Goal: Information Seeking & Learning: Learn about a topic

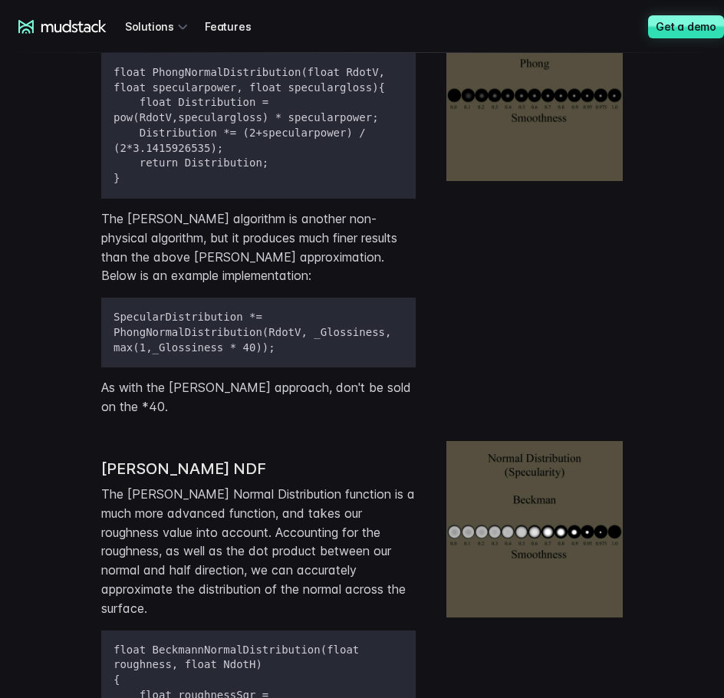
drag, startPoint x: 506, startPoint y: 360, endPoint x: 493, endPoint y: 512, distance: 152.5
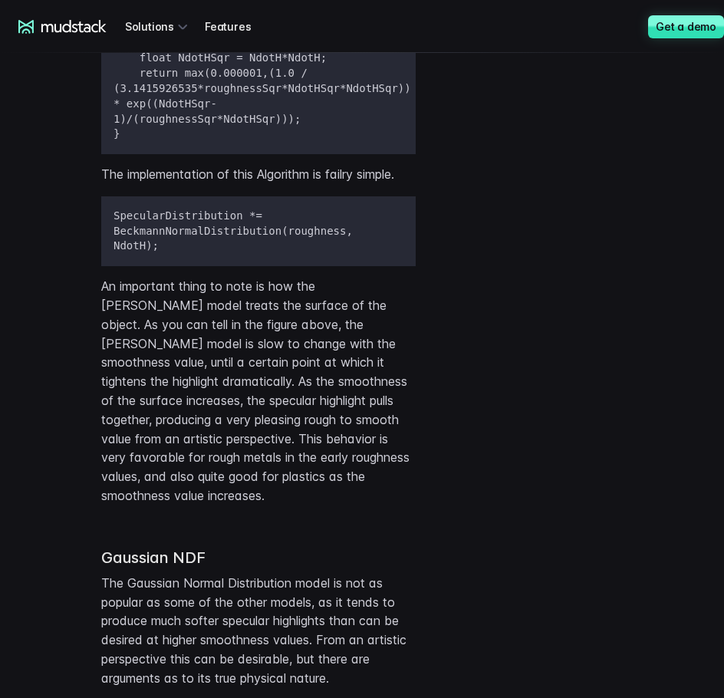
scroll to position [3381, 0]
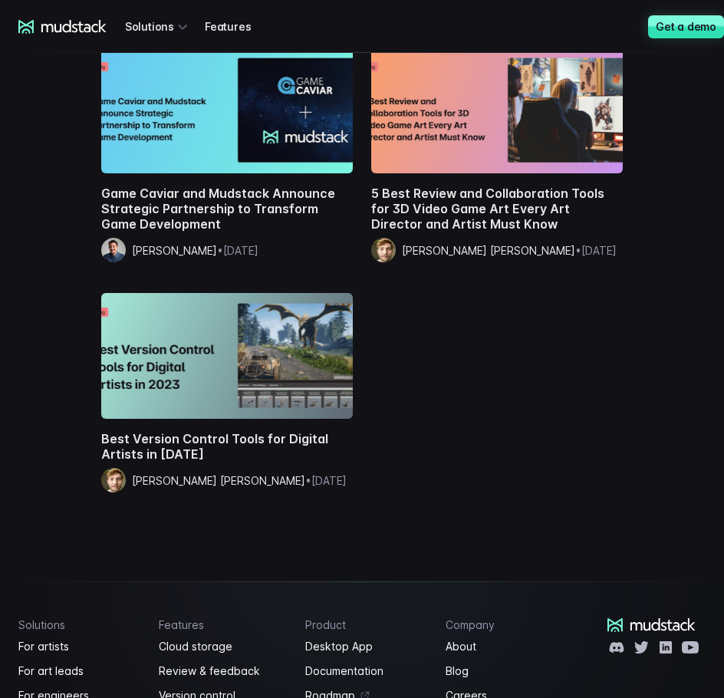
drag, startPoint x: 609, startPoint y: 389, endPoint x: 605, endPoint y: 496, distance: 106.8
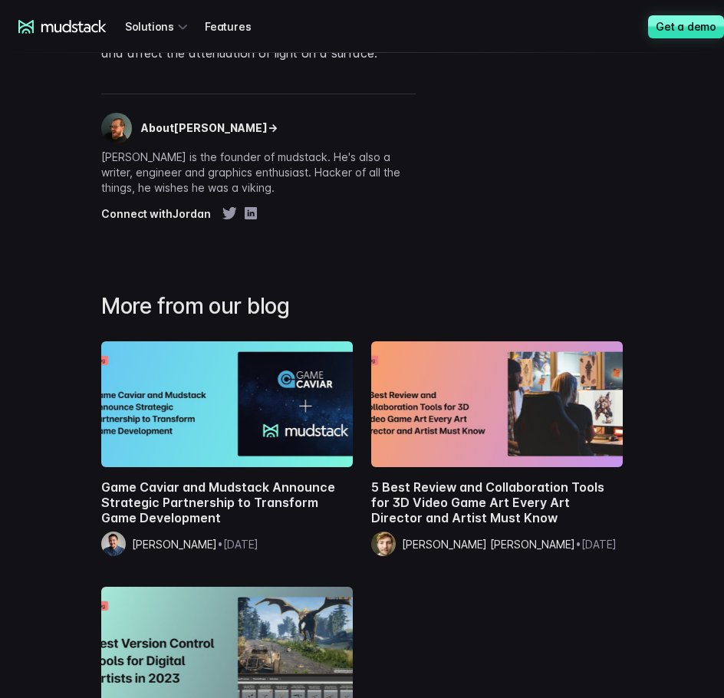
scroll to position [7102, 0]
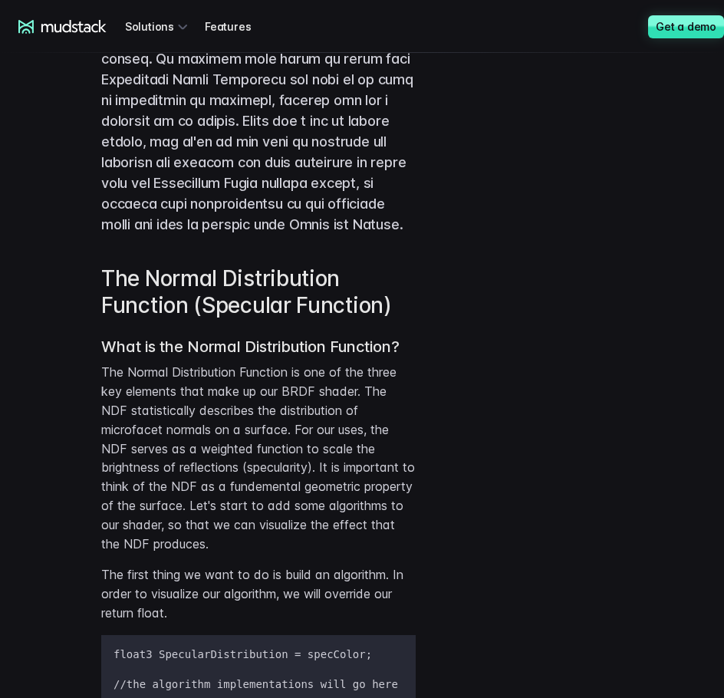
drag, startPoint x: 474, startPoint y: 413, endPoint x: 473, endPoint y: 469, distance: 56.0
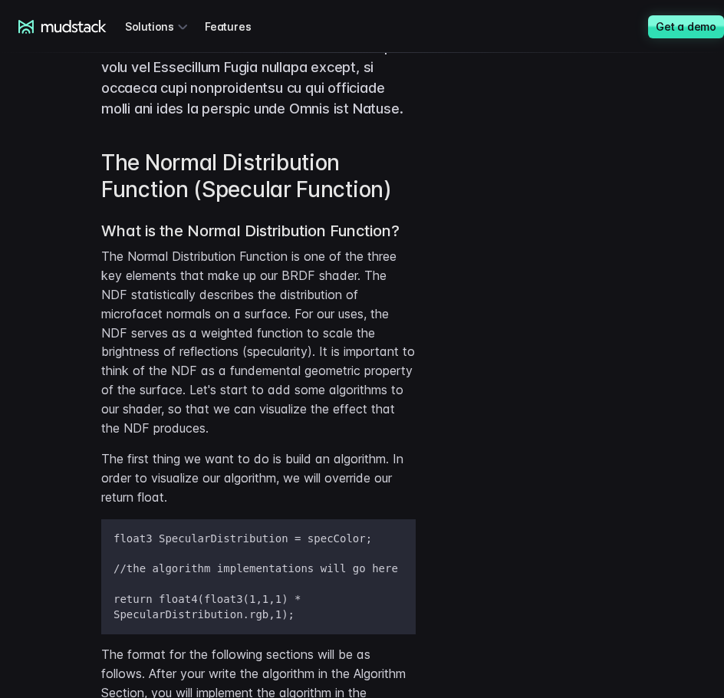
drag, startPoint x: 456, startPoint y: 434, endPoint x: 456, endPoint y: 465, distance: 30.7
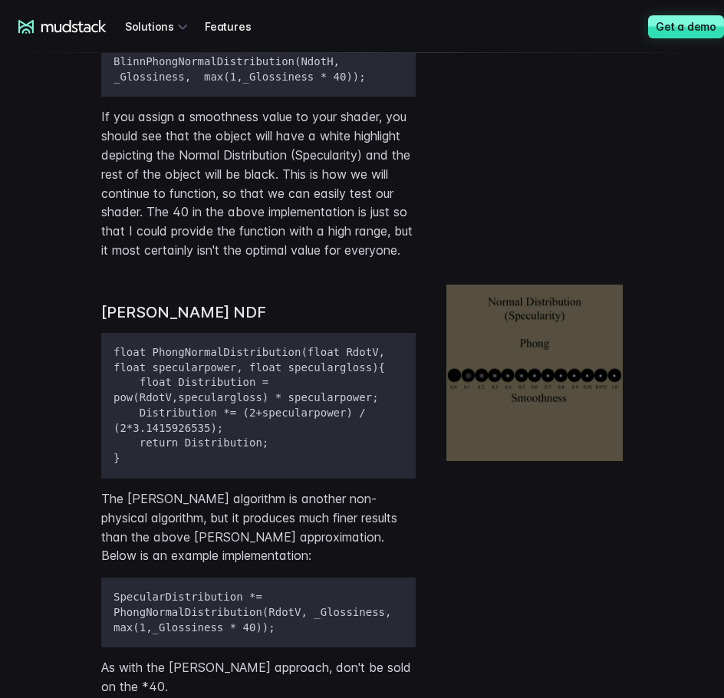
scroll to position [2512, 0]
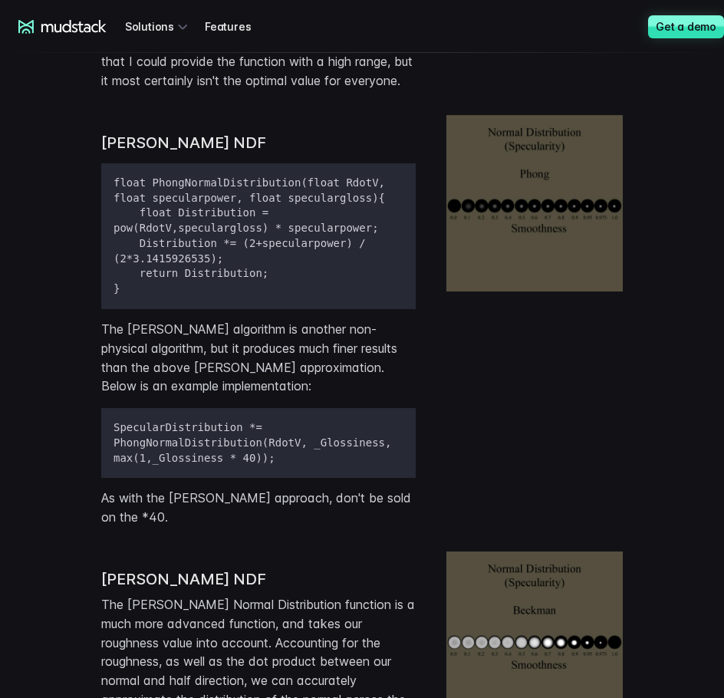
drag, startPoint x: 398, startPoint y: 414, endPoint x: 432, endPoint y: 455, distance: 52.9
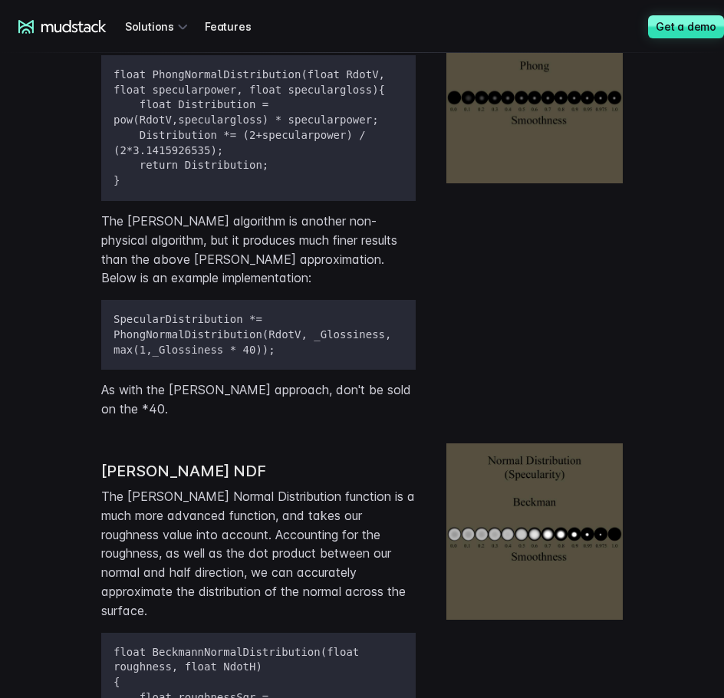
drag, startPoint x: 439, startPoint y: 433, endPoint x: 438, endPoint y: 468, distance: 35.3
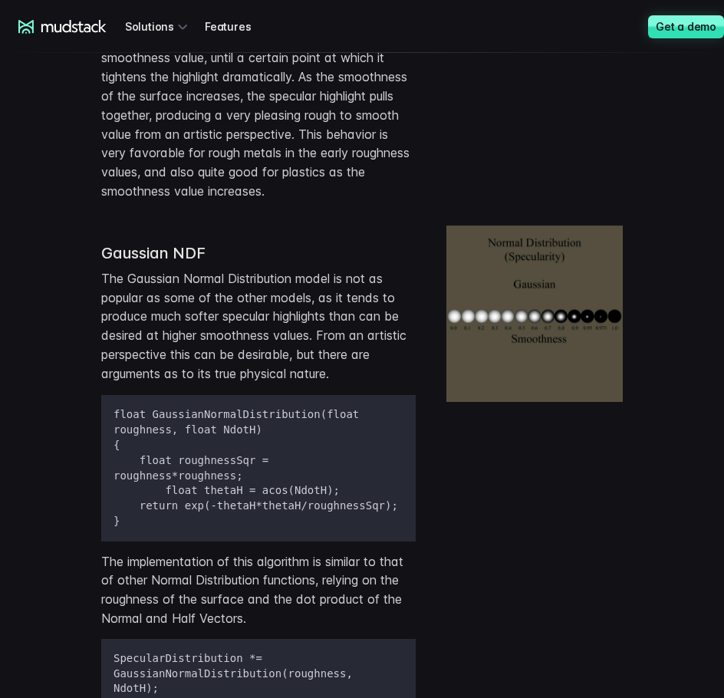
drag, startPoint x: 426, startPoint y: 443, endPoint x: 425, endPoint y: 497, distance: 53.7
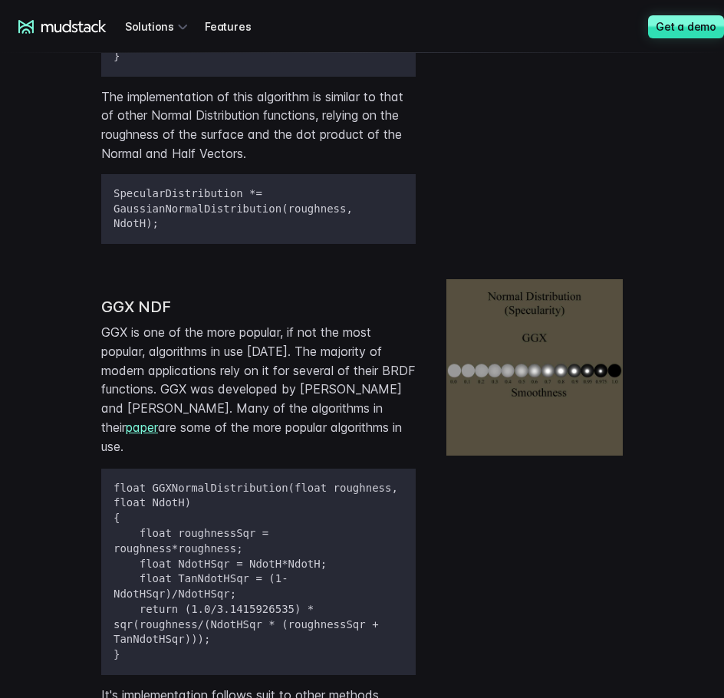
drag, startPoint x: 425, startPoint y: 420, endPoint x: 438, endPoint y: 518, distance: 99.1
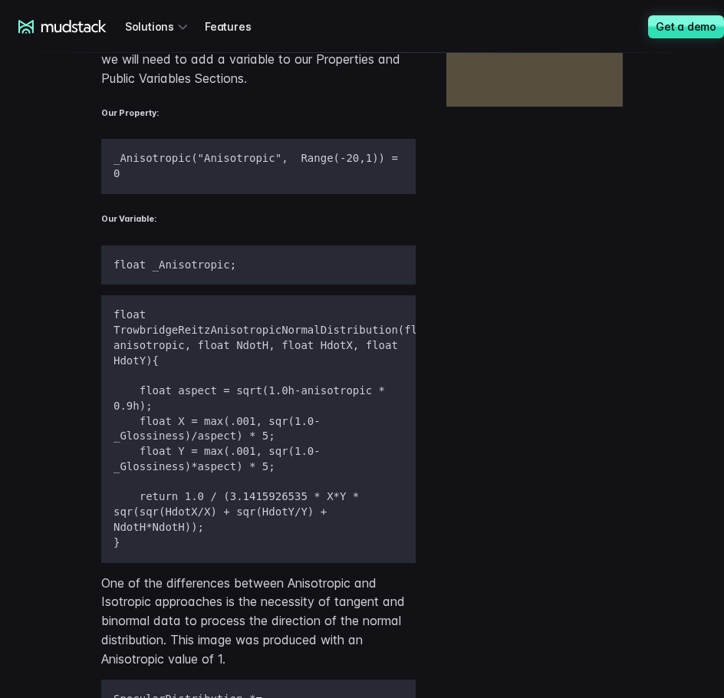
drag, startPoint x: 445, startPoint y: 449, endPoint x: 446, endPoint y: 488, distance: 39.1
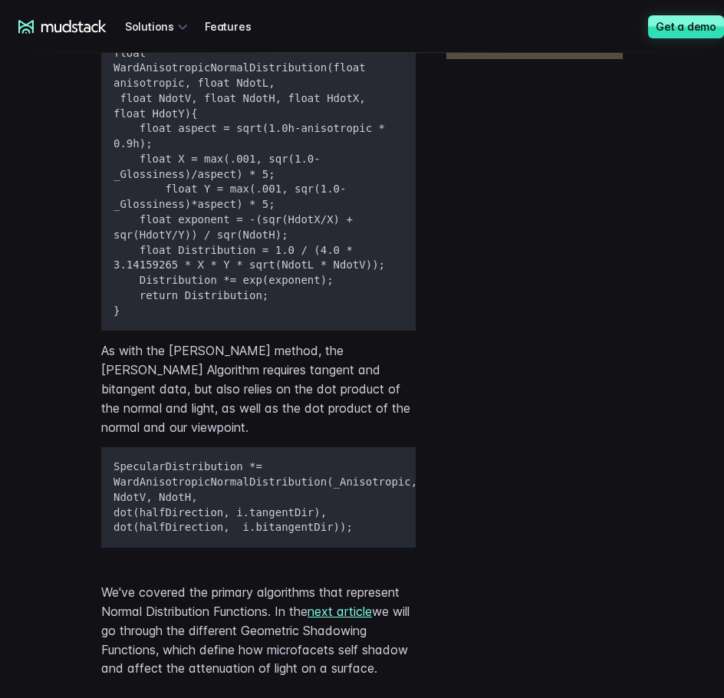
scroll to position [6587, 0]
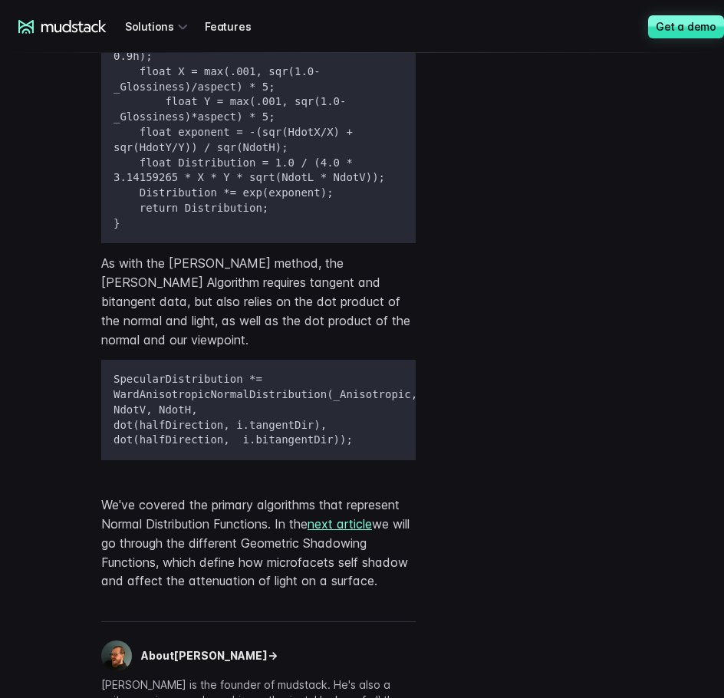
click at [469, 241] on div at bounding box center [535, 133] width 177 height 701
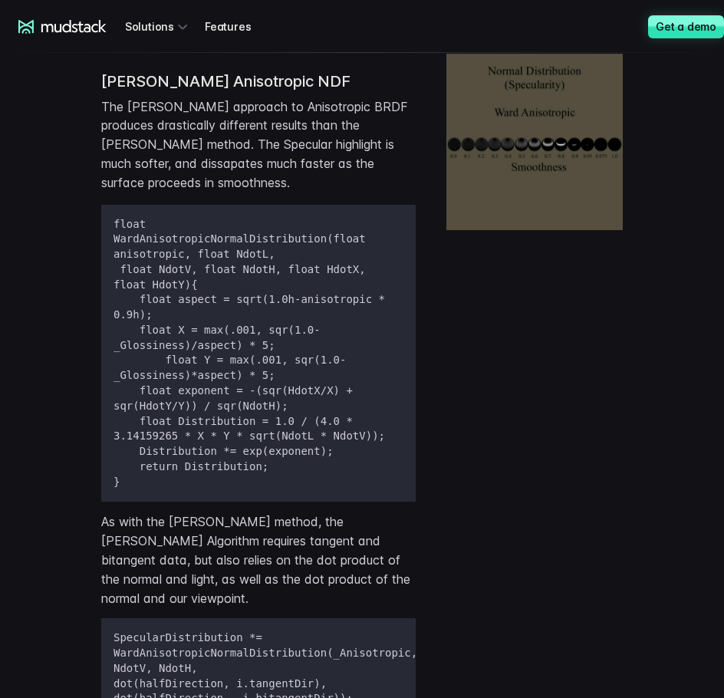
scroll to position [6280, 0]
